Goal: Task Accomplishment & Management: Manage account settings

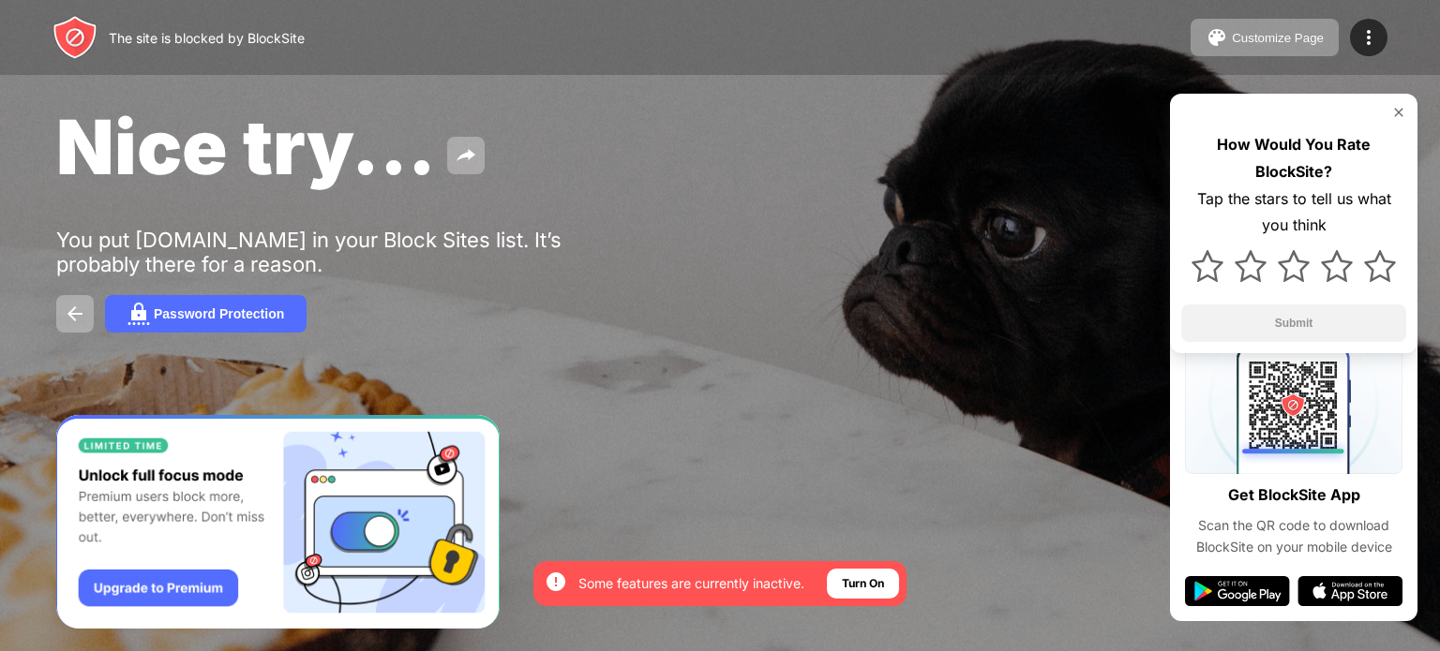
click at [1398, 112] on img at bounding box center [1398, 112] width 15 height 15
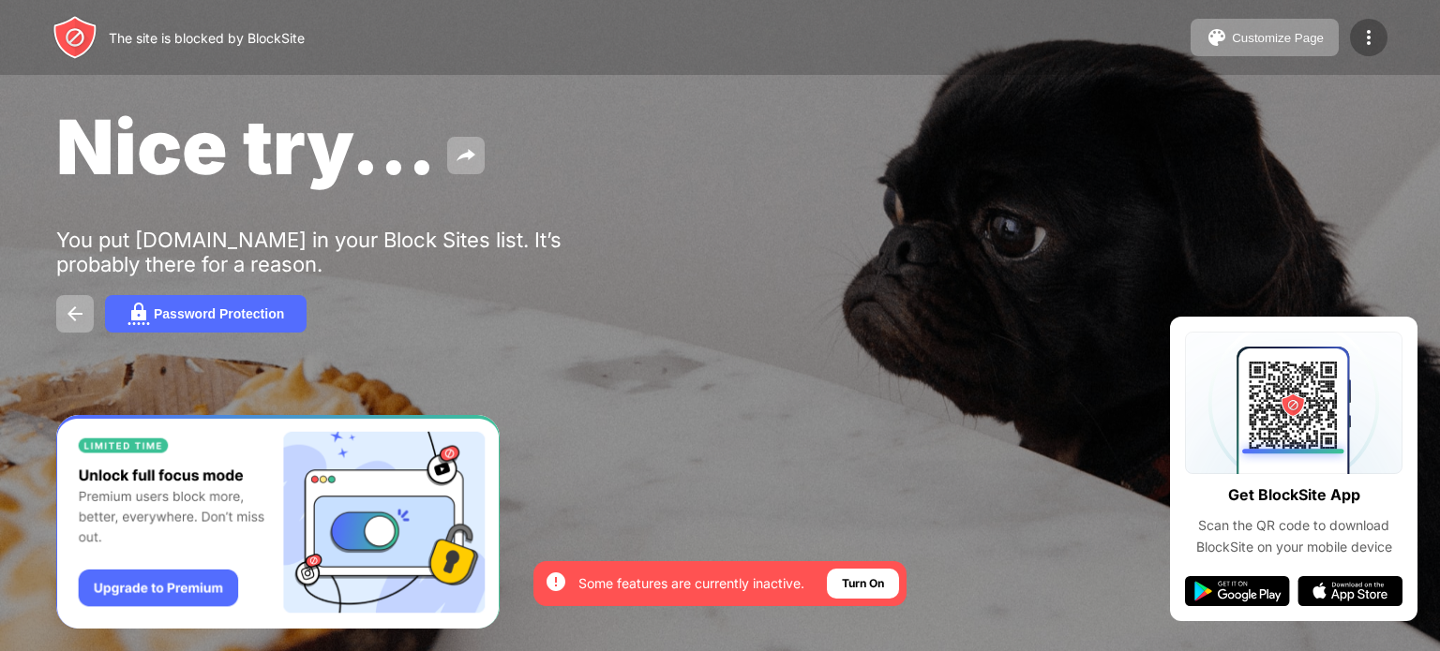
click at [1376, 32] on img at bounding box center [1368, 37] width 22 height 22
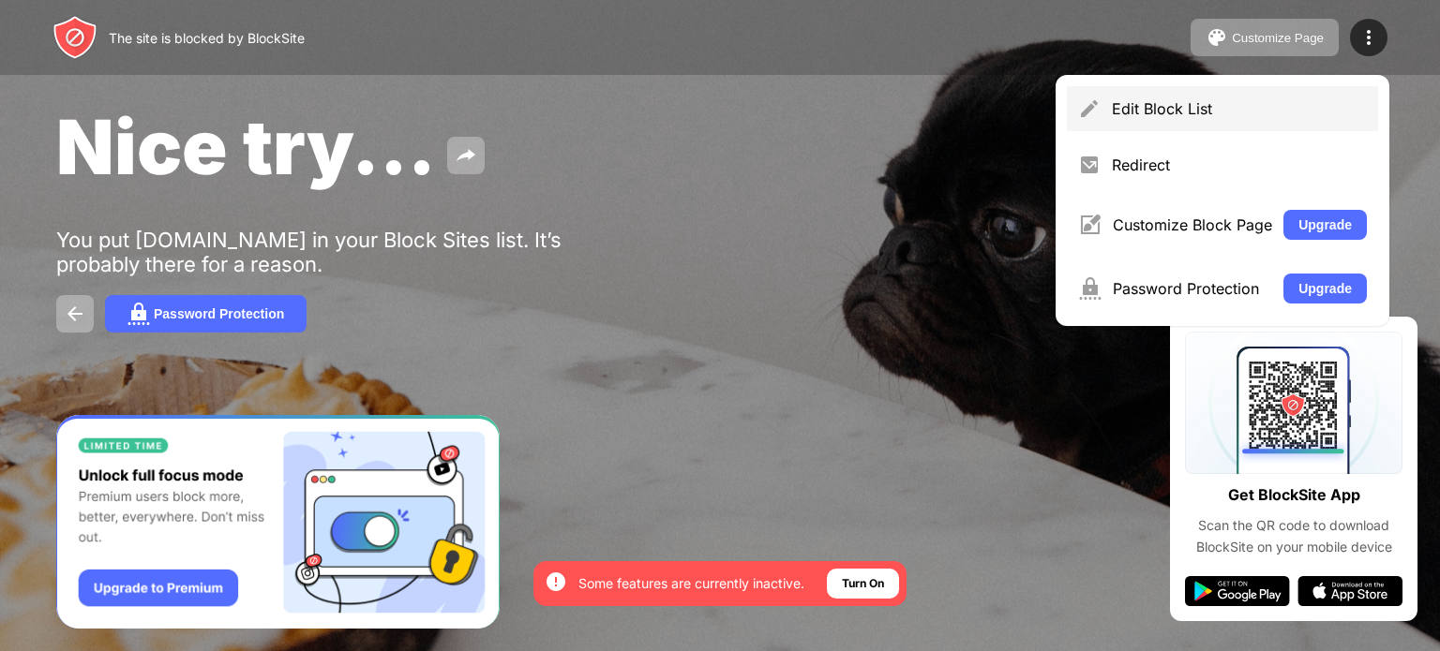
click at [1286, 93] on div "Edit Block List" at bounding box center [1222, 108] width 311 height 45
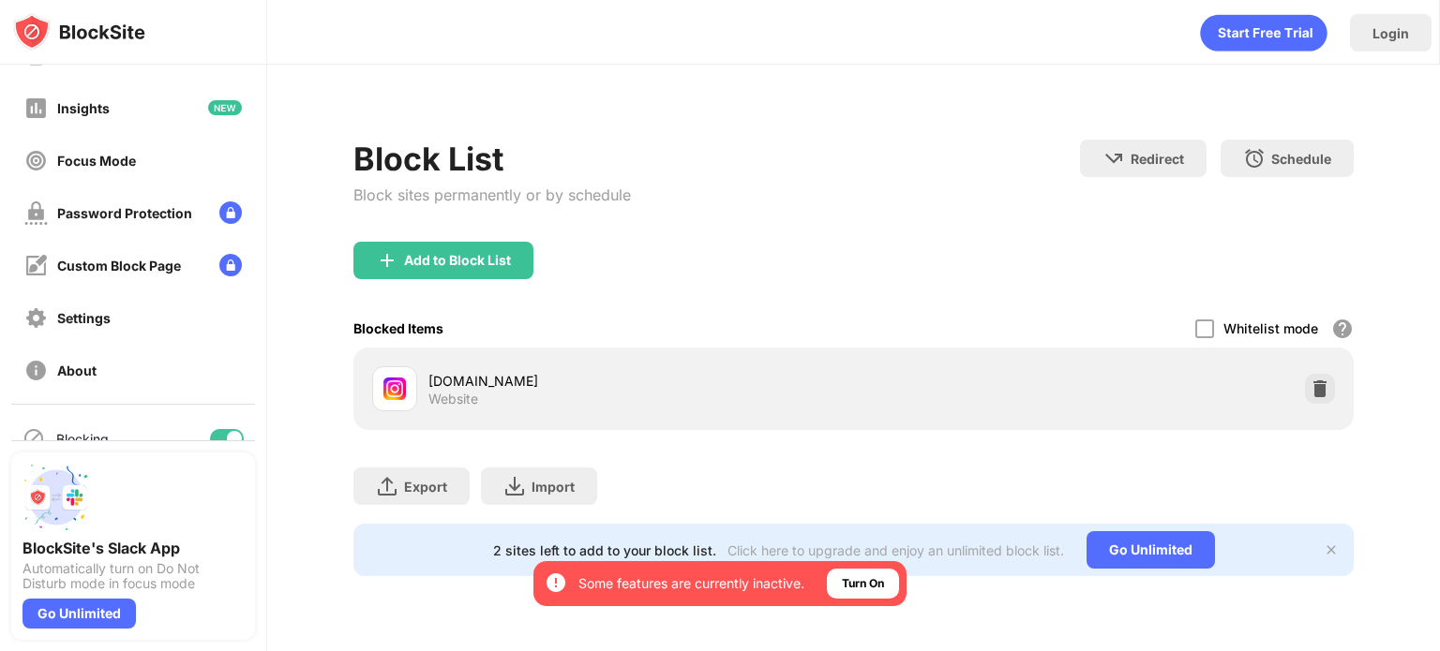
scroll to position [172, 0]
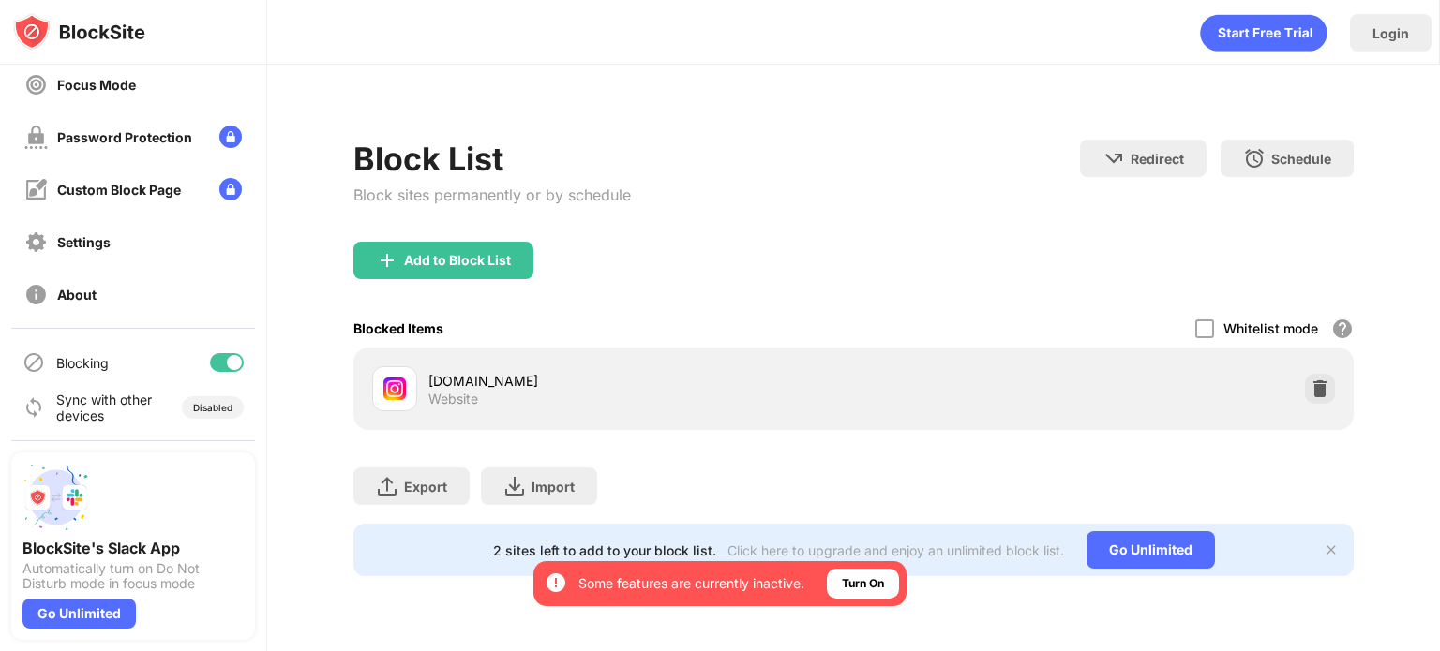
click at [227, 365] on div at bounding box center [234, 362] width 15 height 15
click at [217, 363] on div at bounding box center [227, 362] width 34 height 19
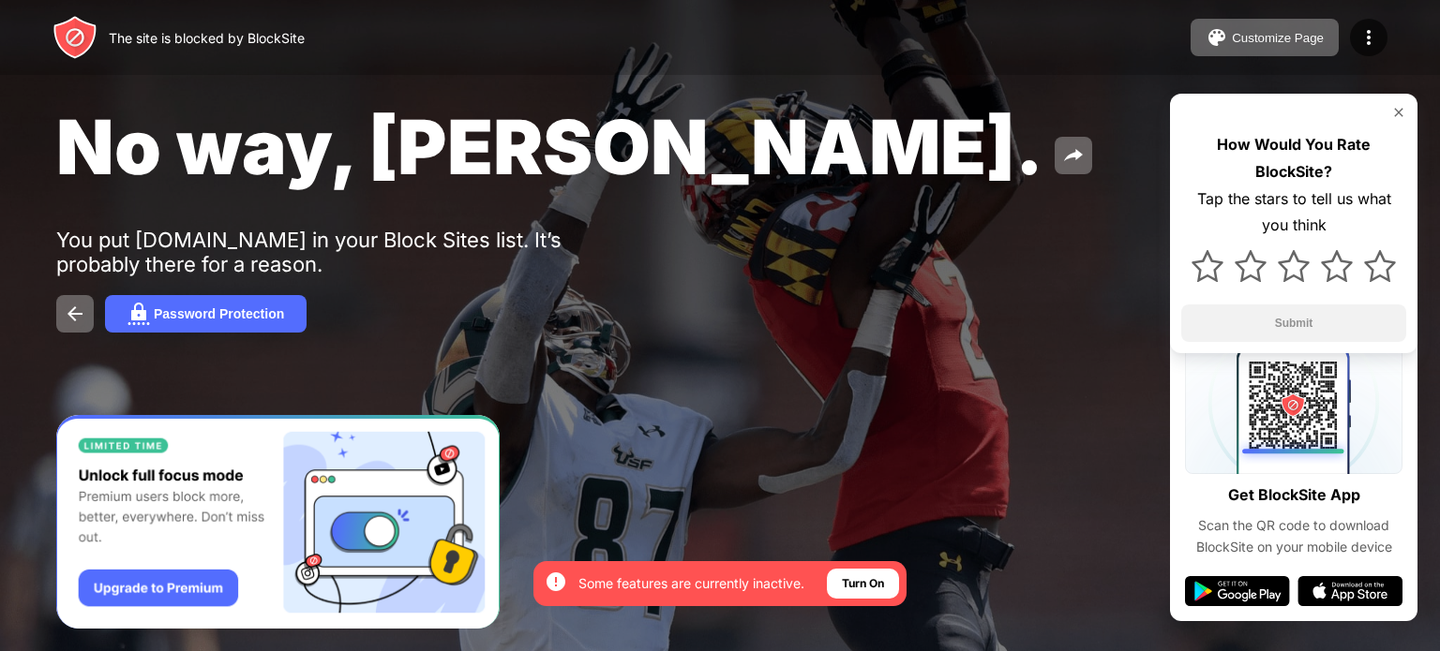
drag, startPoint x: 1401, startPoint y: 110, endPoint x: 1391, endPoint y: 73, distance: 38.0
click at [1403, 110] on img at bounding box center [1398, 112] width 15 height 15
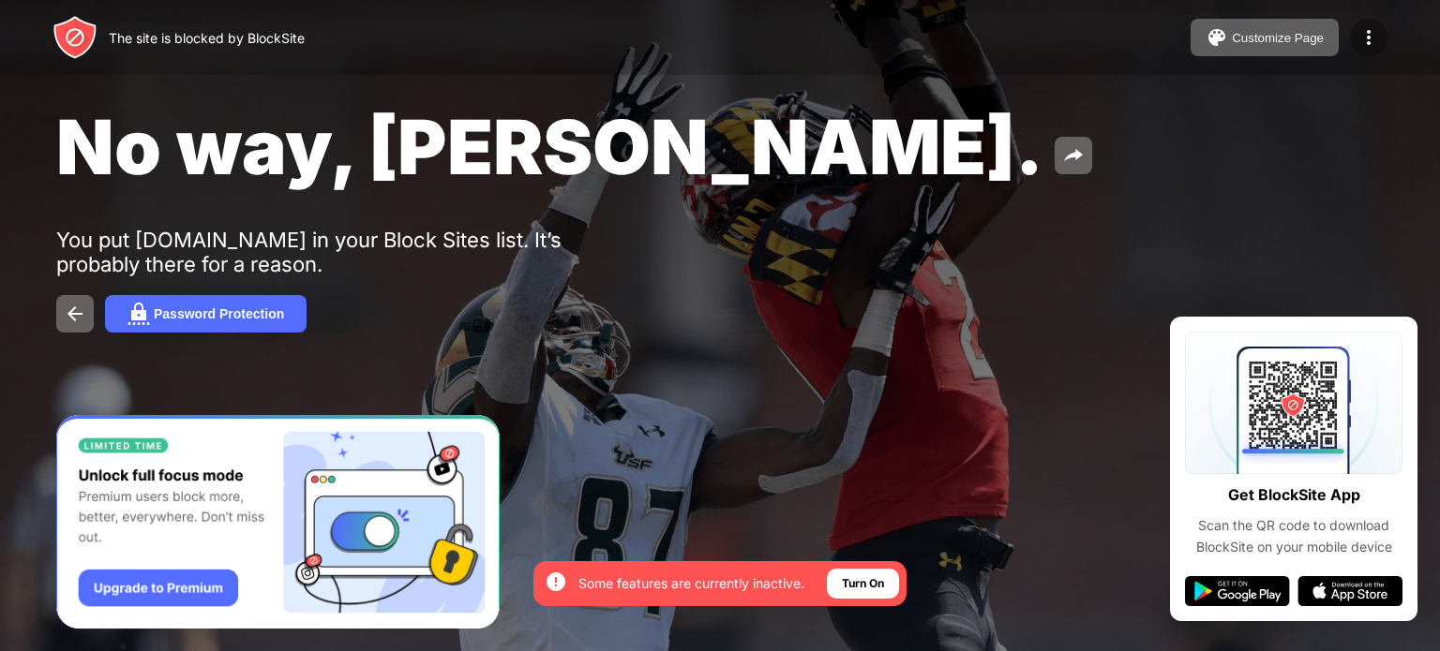
click at [1374, 26] on div at bounding box center [1368, 37] width 37 height 37
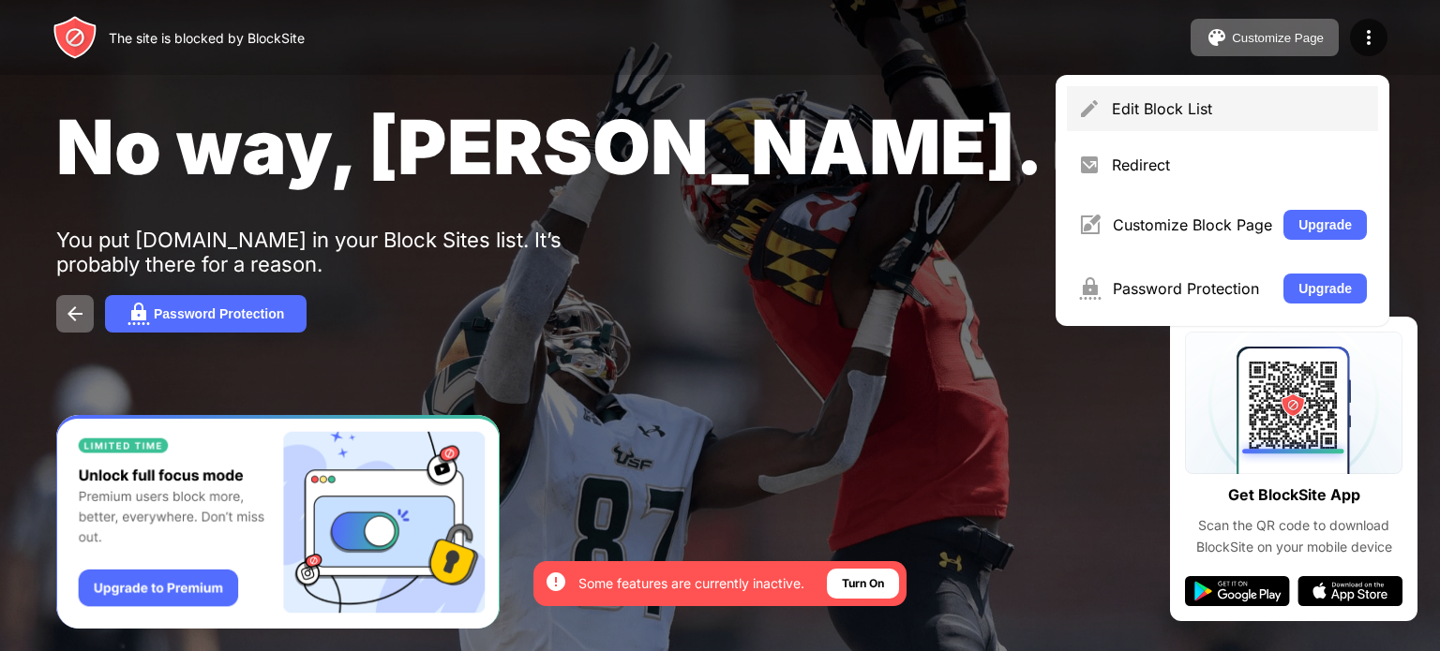
click at [1230, 104] on div "Edit Block List" at bounding box center [1239, 108] width 255 height 19
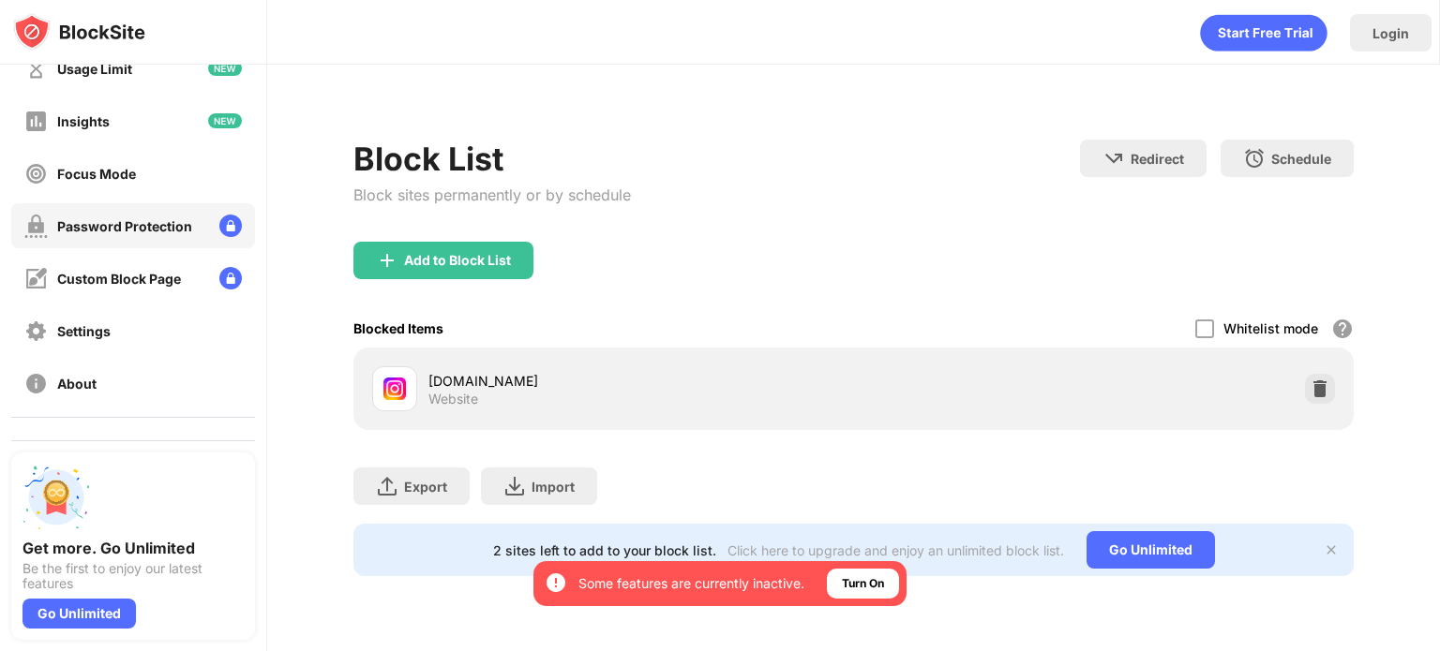
scroll to position [172, 0]
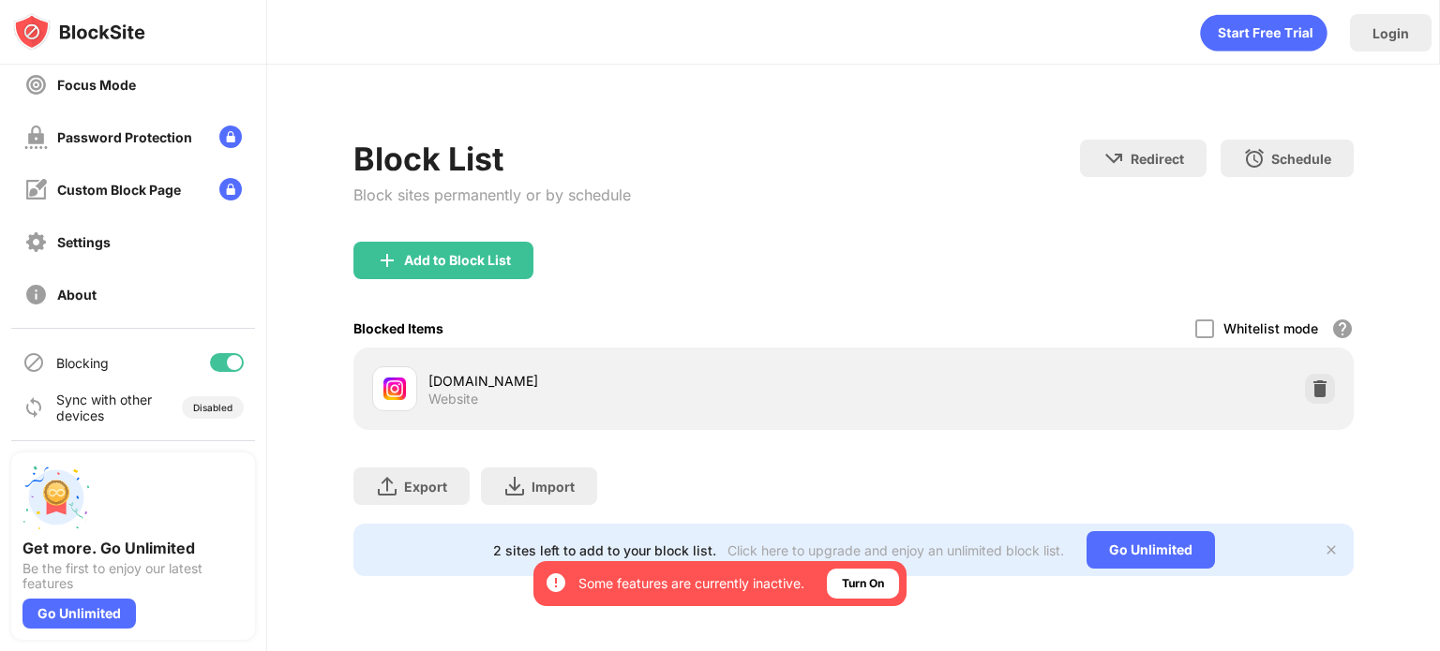
click at [227, 363] on div at bounding box center [234, 362] width 15 height 15
click at [213, 356] on div at bounding box center [227, 362] width 34 height 19
